Goal: Task Accomplishment & Management: Manage account settings

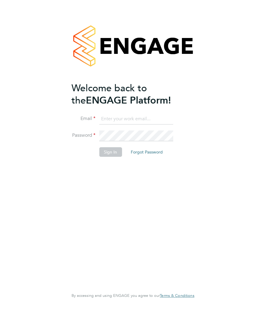
type input "[EMAIL_ADDRESS][DOMAIN_NAME]"
click at [113, 153] on button "Sign In" at bounding box center [110, 152] width 23 height 10
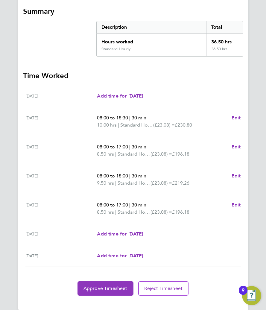
scroll to position [117, 0]
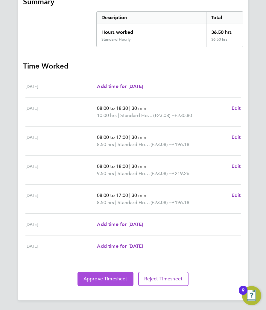
click at [100, 275] on button "Approve Timesheet" at bounding box center [105, 278] width 56 height 14
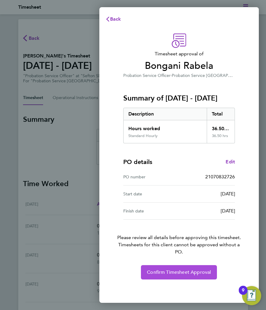
click at [171, 275] on button "Confirm Timesheet Approval" at bounding box center [179, 272] width 76 height 14
